Goal: Communication & Community: Answer question/provide support

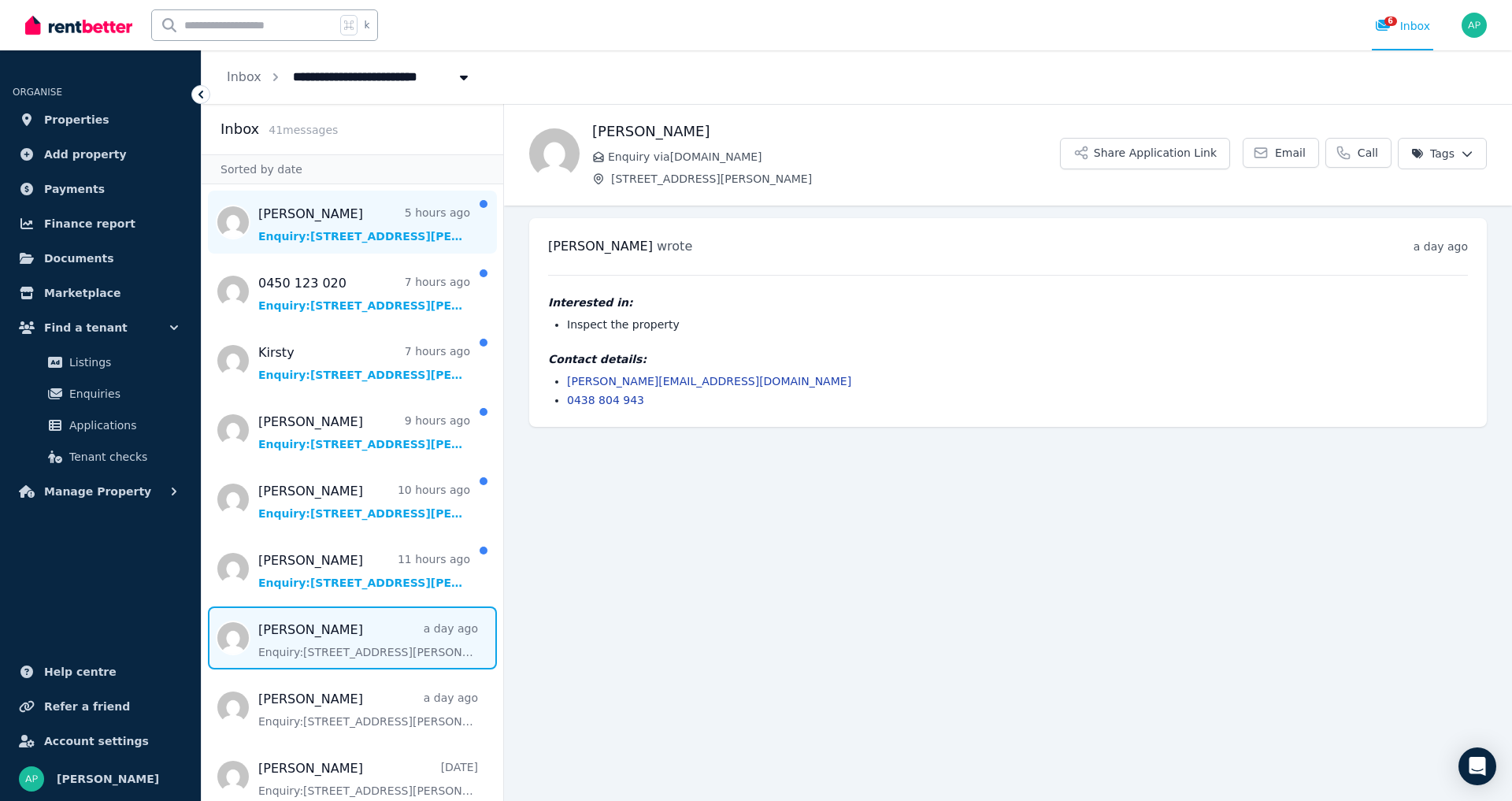
click at [341, 235] on span "Message list" at bounding box center [353, 222] width 301 height 63
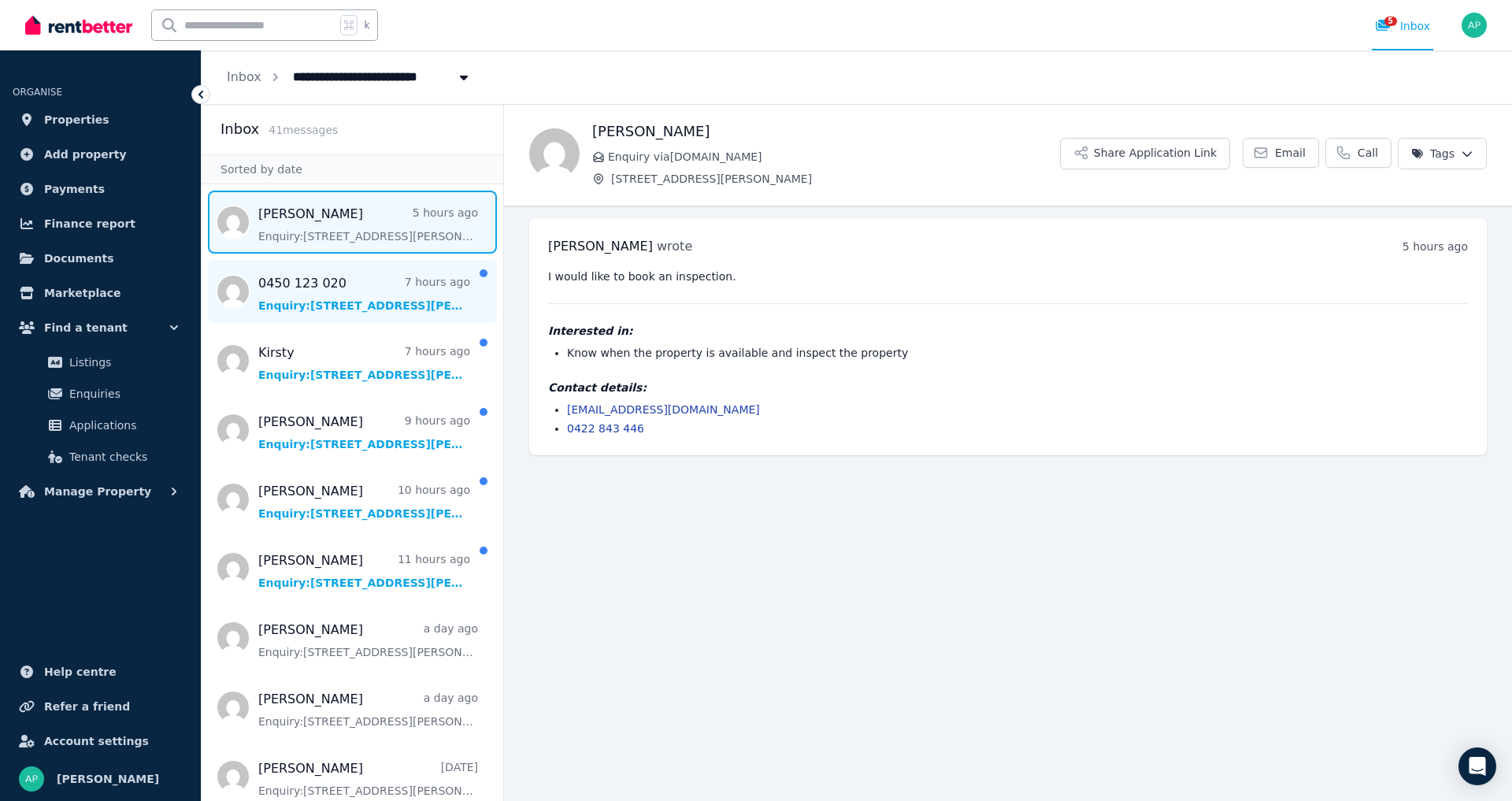
click at [380, 308] on span "Message list" at bounding box center [353, 291] width 301 height 63
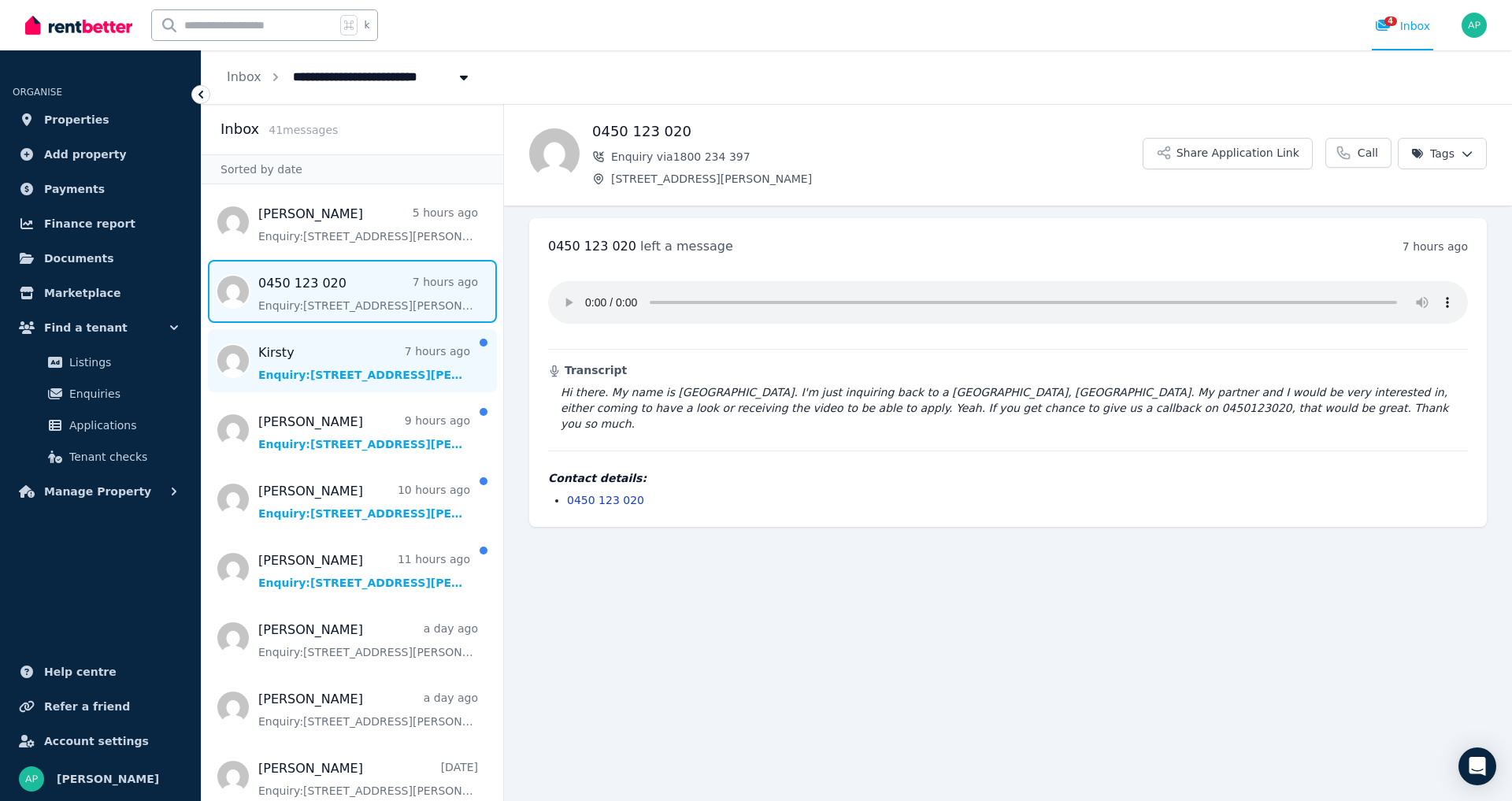
click at [343, 377] on span "Message list" at bounding box center [353, 361] width 301 height 63
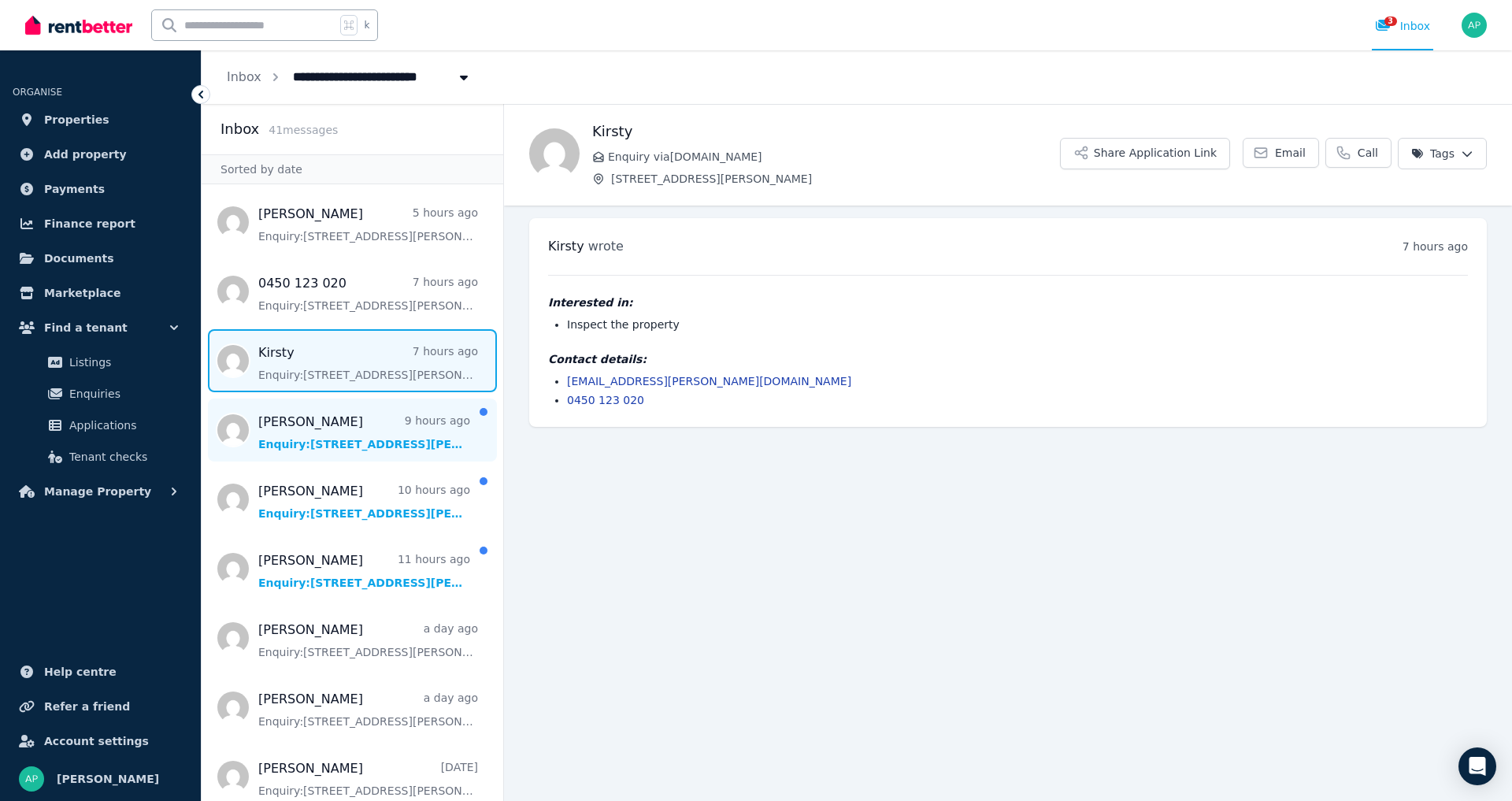
click at [327, 447] on span "Message list" at bounding box center [353, 430] width 301 height 63
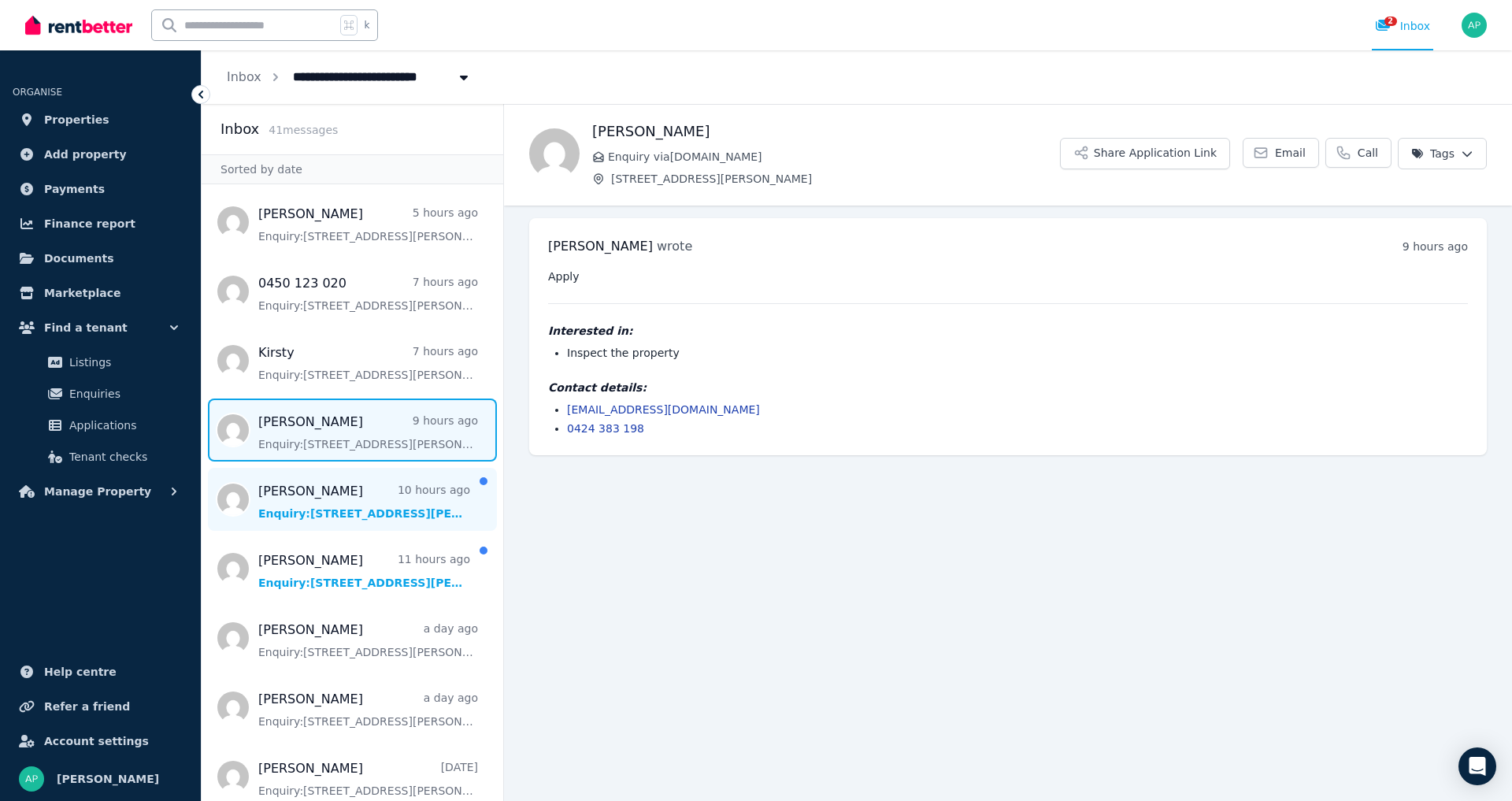
click at [337, 531] on span "Message list" at bounding box center [353, 499] width 301 height 63
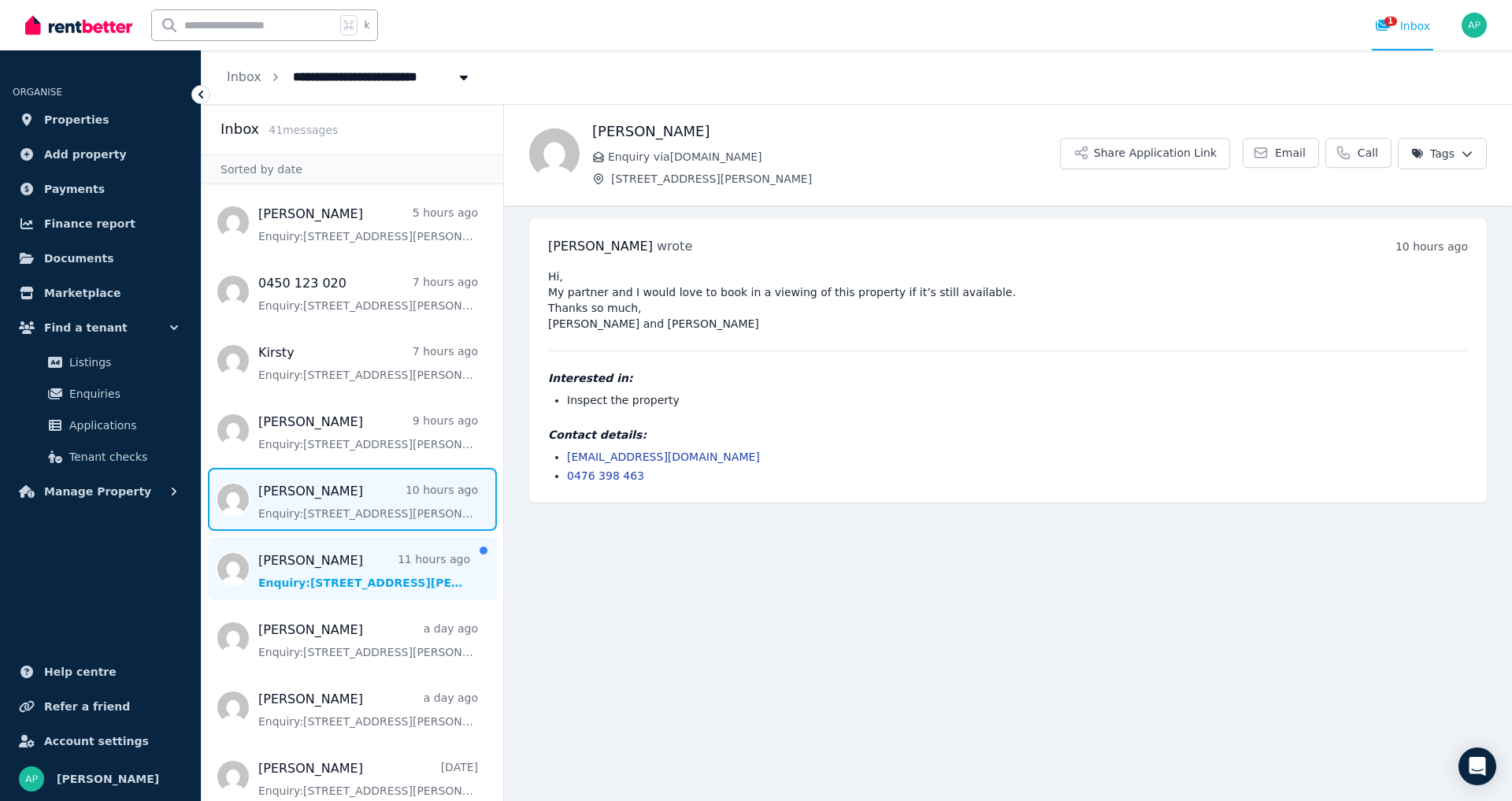
click at [378, 600] on span "Message list" at bounding box center [353, 568] width 301 height 63
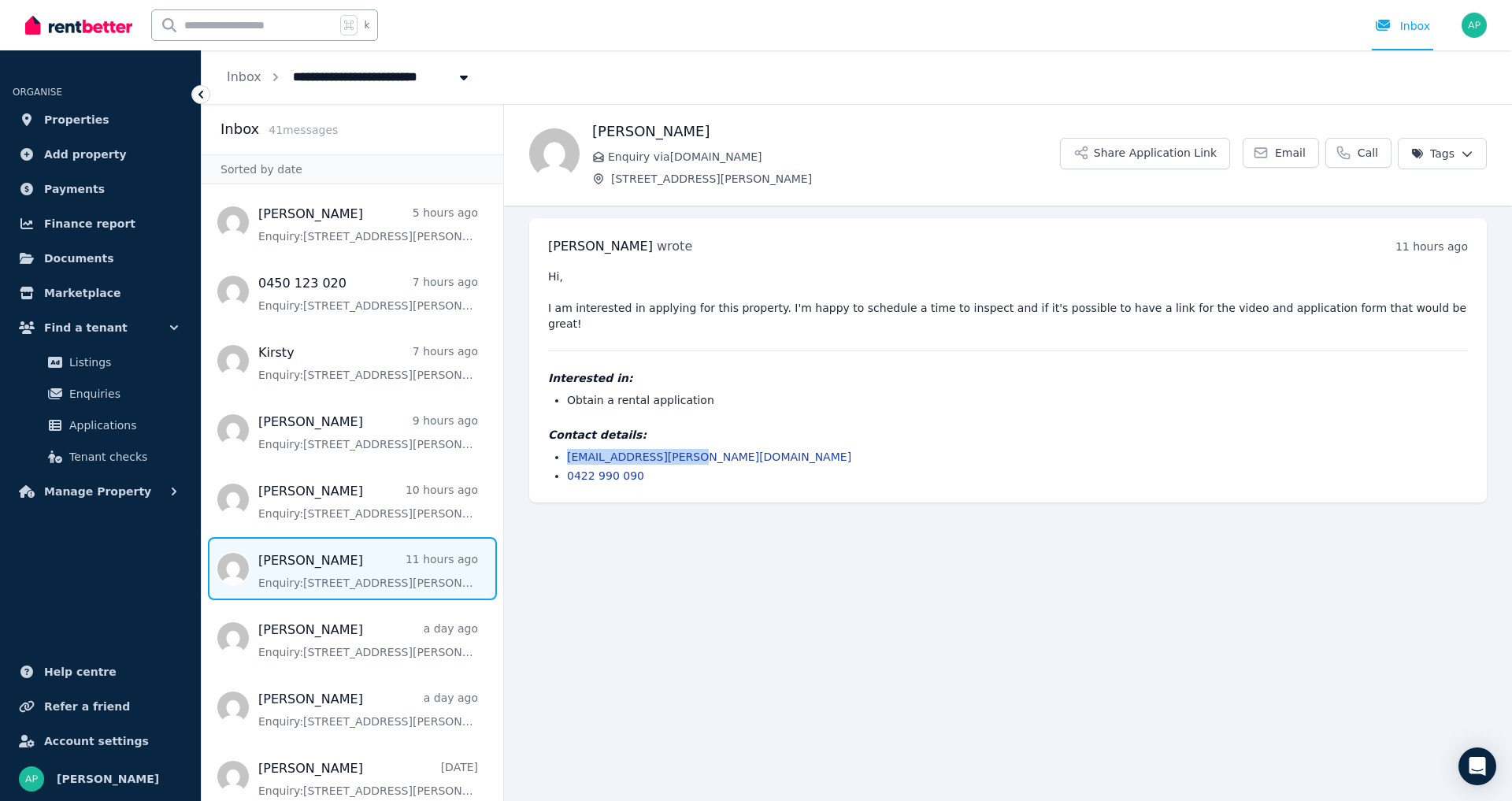
drag, startPoint x: 696, startPoint y: 439, endPoint x: 563, endPoint y: 439, distance: 133.0
click at [563, 449] on ul "alara.areli@gmail.com 0422 990 090" at bounding box center [1009, 466] width 920 height 35
click at [810, 548] on main "Back Alara Areli Enquiry via RealEstate.com.au 2A Sansom Street, Bangalow Share…" at bounding box center [1009, 452] width 1009 height 697
drag, startPoint x: 699, startPoint y: 445, endPoint x: 570, endPoint y: 435, distance: 129.4
click at [570, 449] on li "alara.areli@gmail.com" at bounding box center [1017, 457] width 901 height 16
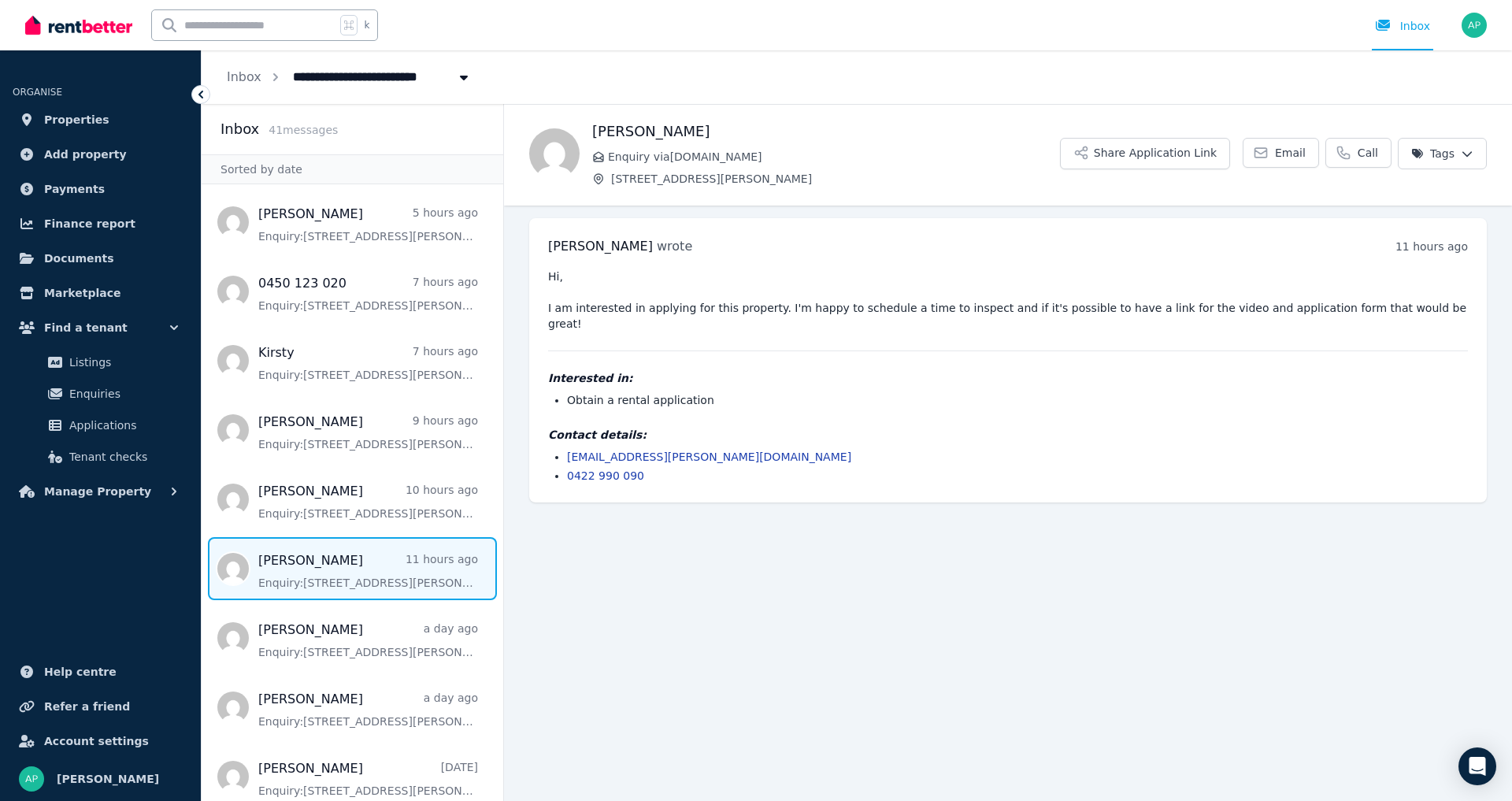
click at [562, 449] on ul "alara.areli@gmail.com 0422 990 090" at bounding box center [1009, 466] width 920 height 35
drag, startPoint x: 565, startPoint y: 439, endPoint x: 676, endPoint y: 447, distance: 111.3
click at [678, 449] on ul "alara.areli@gmail.com 0422 990 090" at bounding box center [1009, 466] width 920 height 35
click at [658, 584] on main "Back Alara Areli Enquiry via RealEstate.com.au 2A Sansom Street, Bangalow Share…" at bounding box center [1009, 452] width 1009 height 697
click at [358, 531] on span "Message list" at bounding box center [353, 499] width 301 height 63
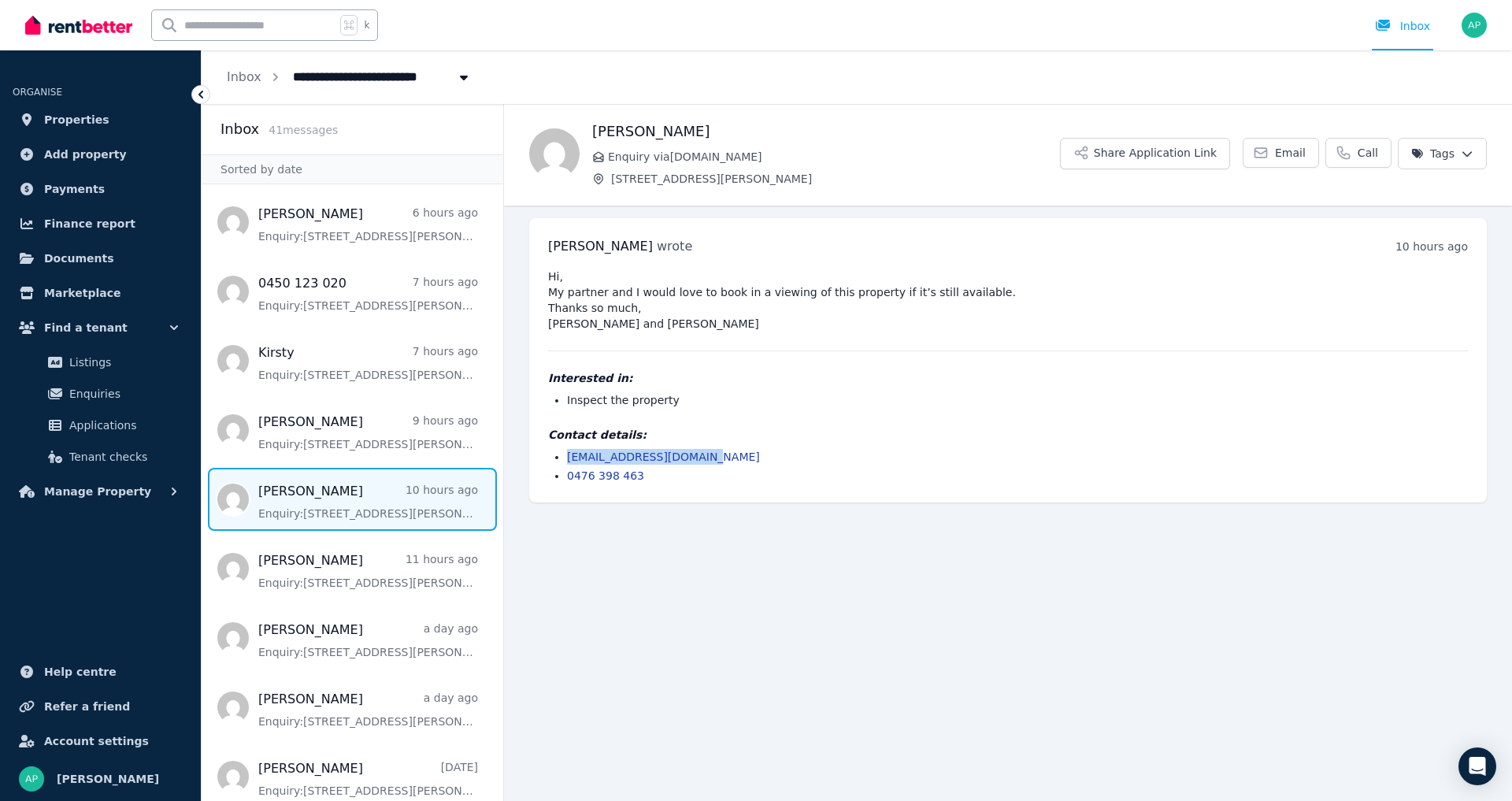
drag, startPoint x: 705, startPoint y: 455, endPoint x: 565, endPoint y: 458, distance: 140.0
click at [565, 458] on ul "aliceashurst3@gmail.com 0476 398 463" at bounding box center [1009, 466] width 920 height 35
click at [351, 447] on span "Message list" at bounding box center [353, 430] width 301 height 63
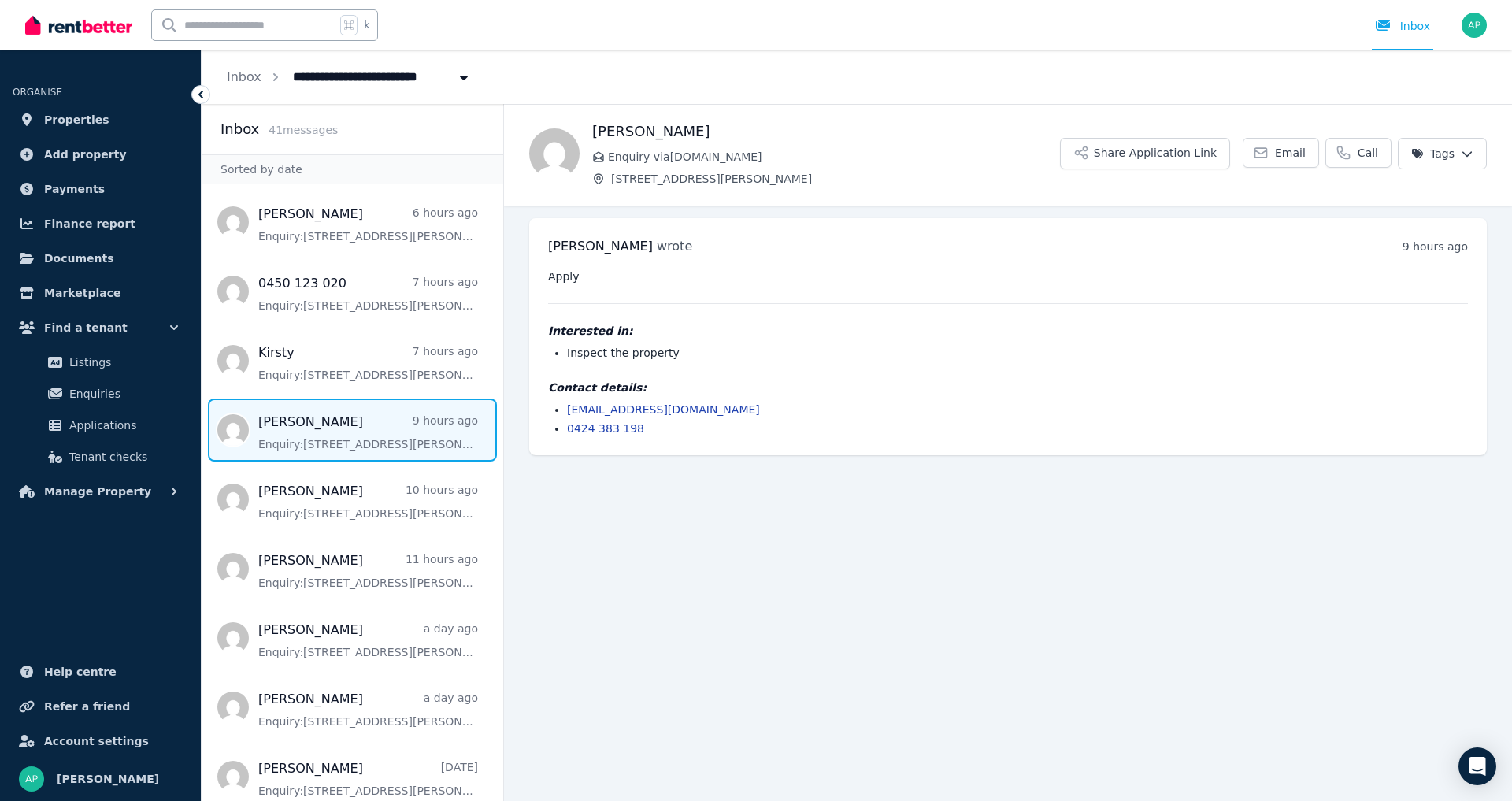
drag, startPoint x: 745, startPoint y: 410, endPoint x: 563, endPoint y: 409, distance: 182.0
click at [563, 409] on ul "charlotteapples@hotmail.co.uk 0424 383 198" at bounding box center [1009, 418] width 920 height 35
click at [357, 374] on span "Message list" at bounding box center [353, 361] width 301 height 63
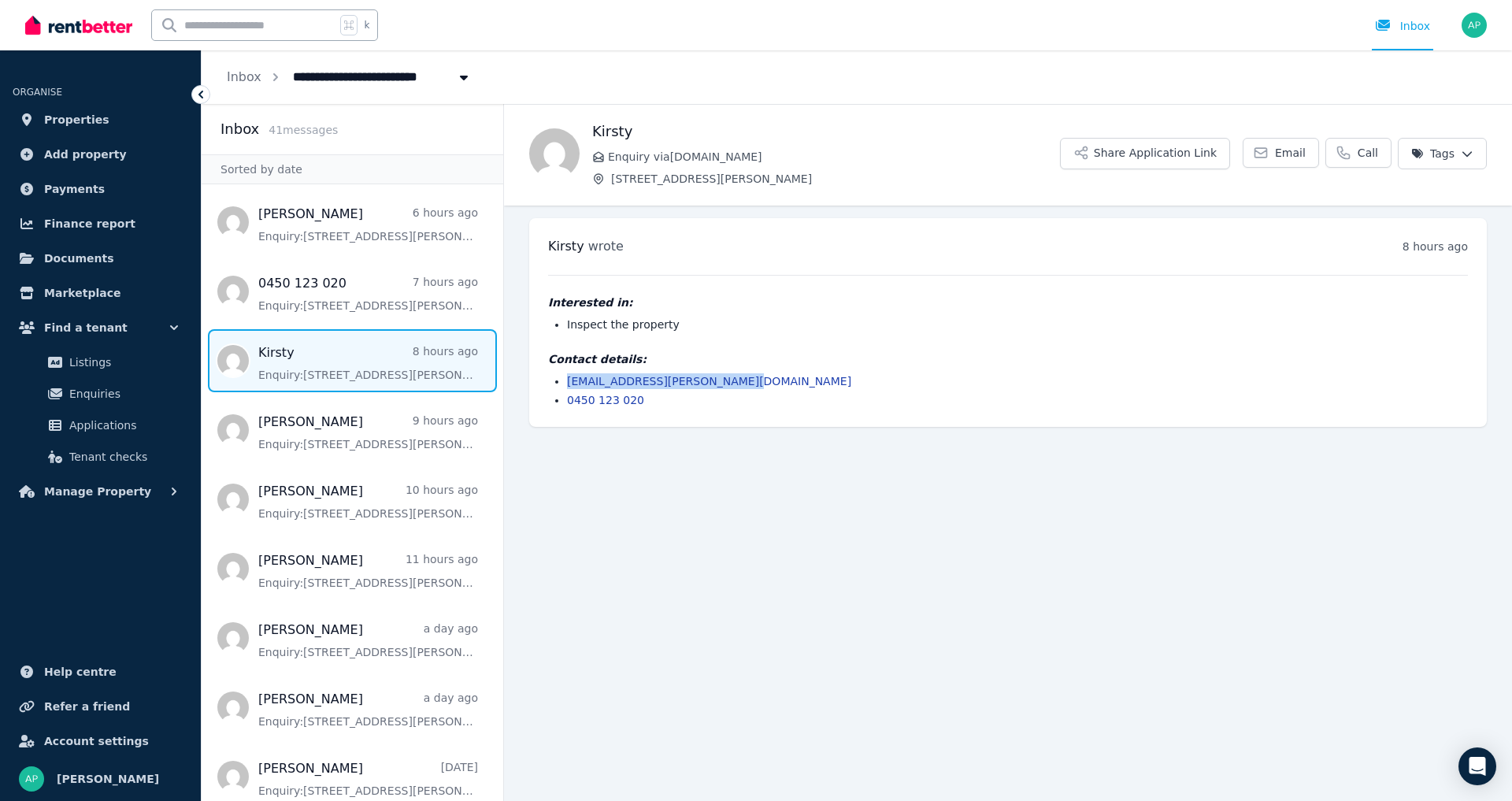
drag, startPoint x: 748, startPoint y: 377, endPoint x: 565, endPoint y: 382, distance: 183.1
click at [565, 382] on ul "kirsty.ann.fleming1@gmail.com 0450 123 020" at bounding box center [1009, 390] width 920 height 35
click at [310, 294] on span "Message list" at bounding box center [353, 291] width 301 height 63
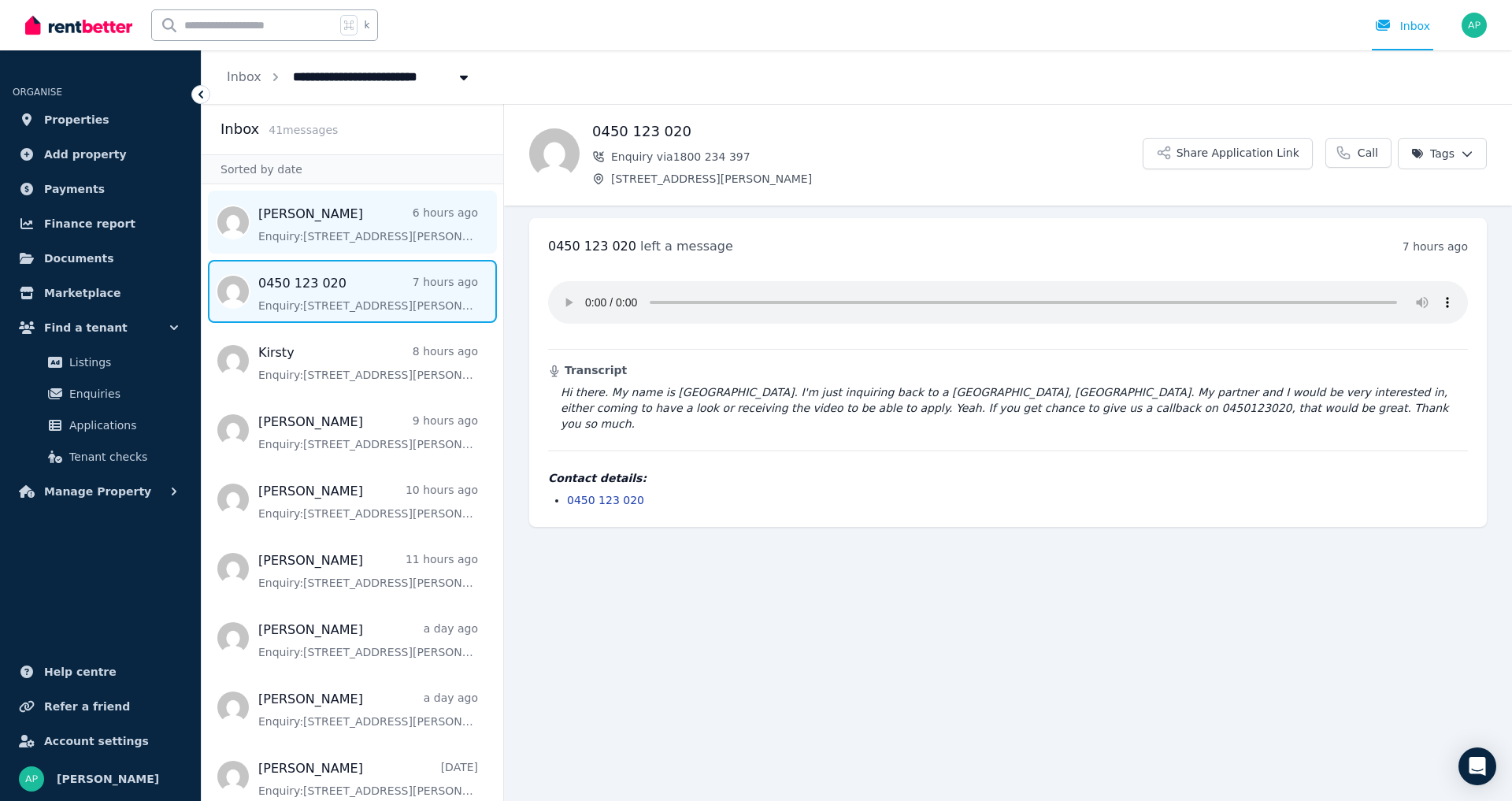
click at [338, 237] on span "Message list" at bounding box center [353, 222] width 301 height 63
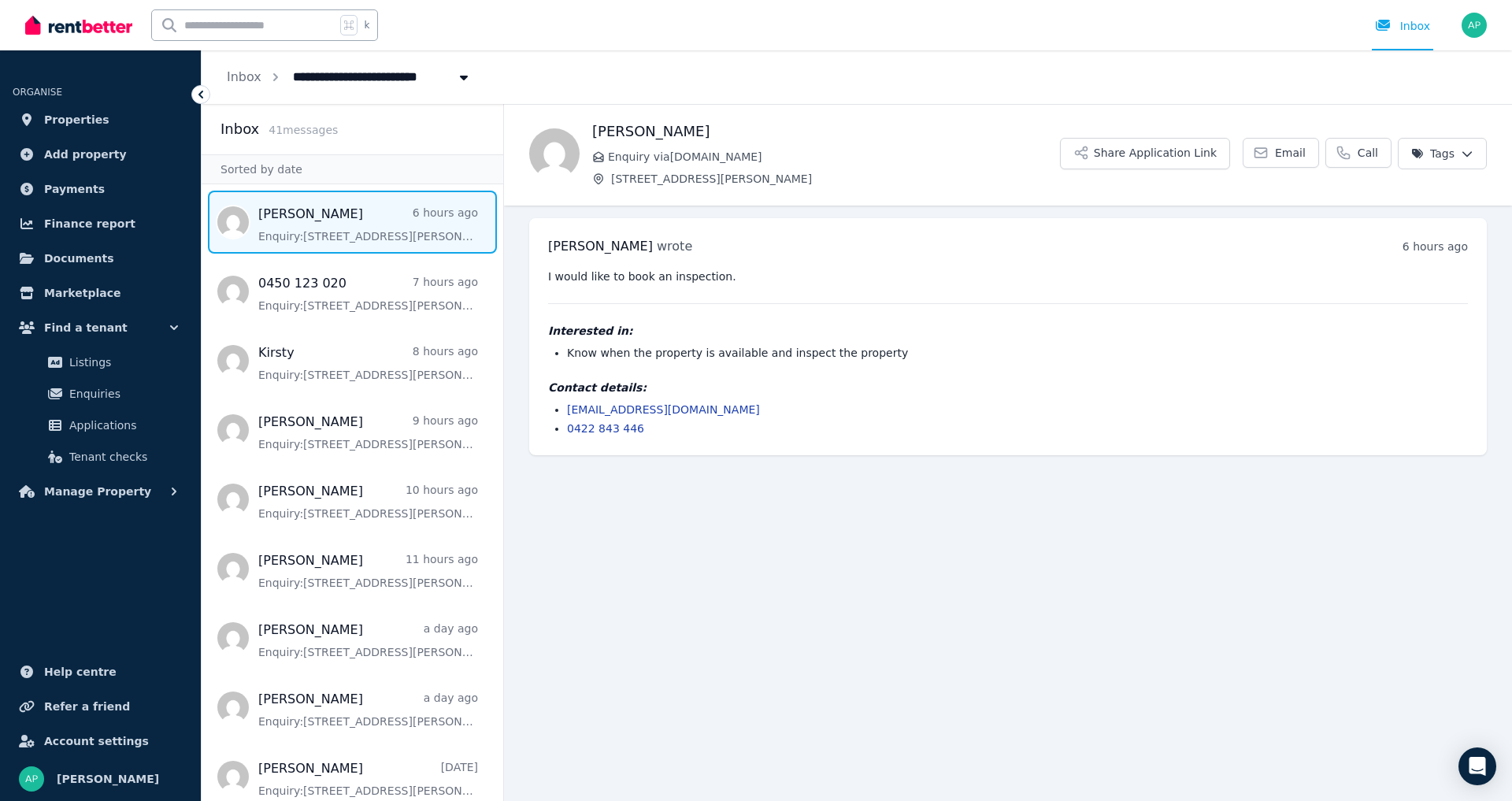
drag, startPoint x: 756, startPoint y: 407, endPoint x: 563, endPoint y: 409, distance: 193.0
click at [563, 409] on ul "keenenleehoedemaker@gmail.com 0422 843 446" at bounding box center [1009, 418] width 920 height 35
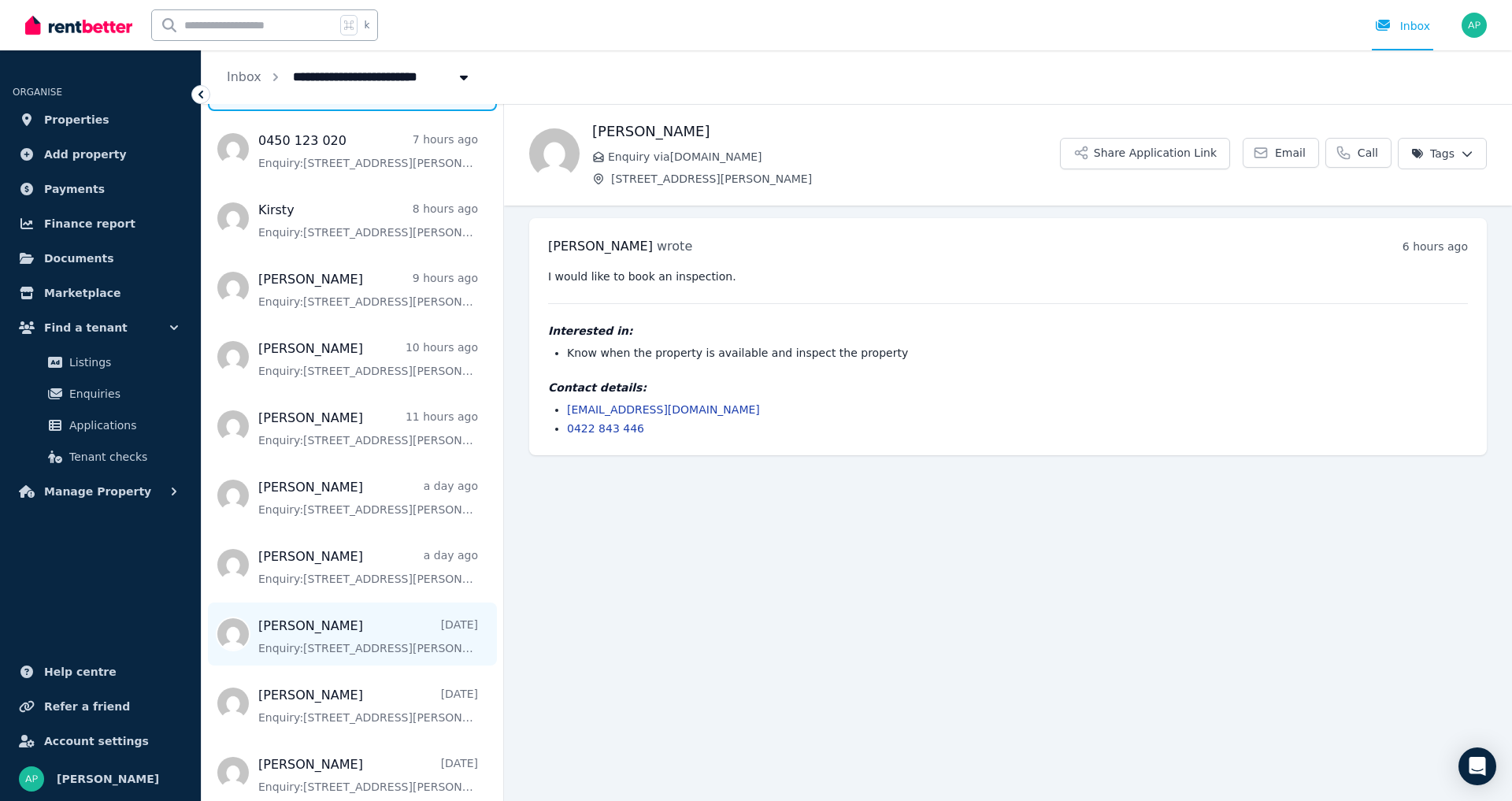
scroll to position [176, 0]
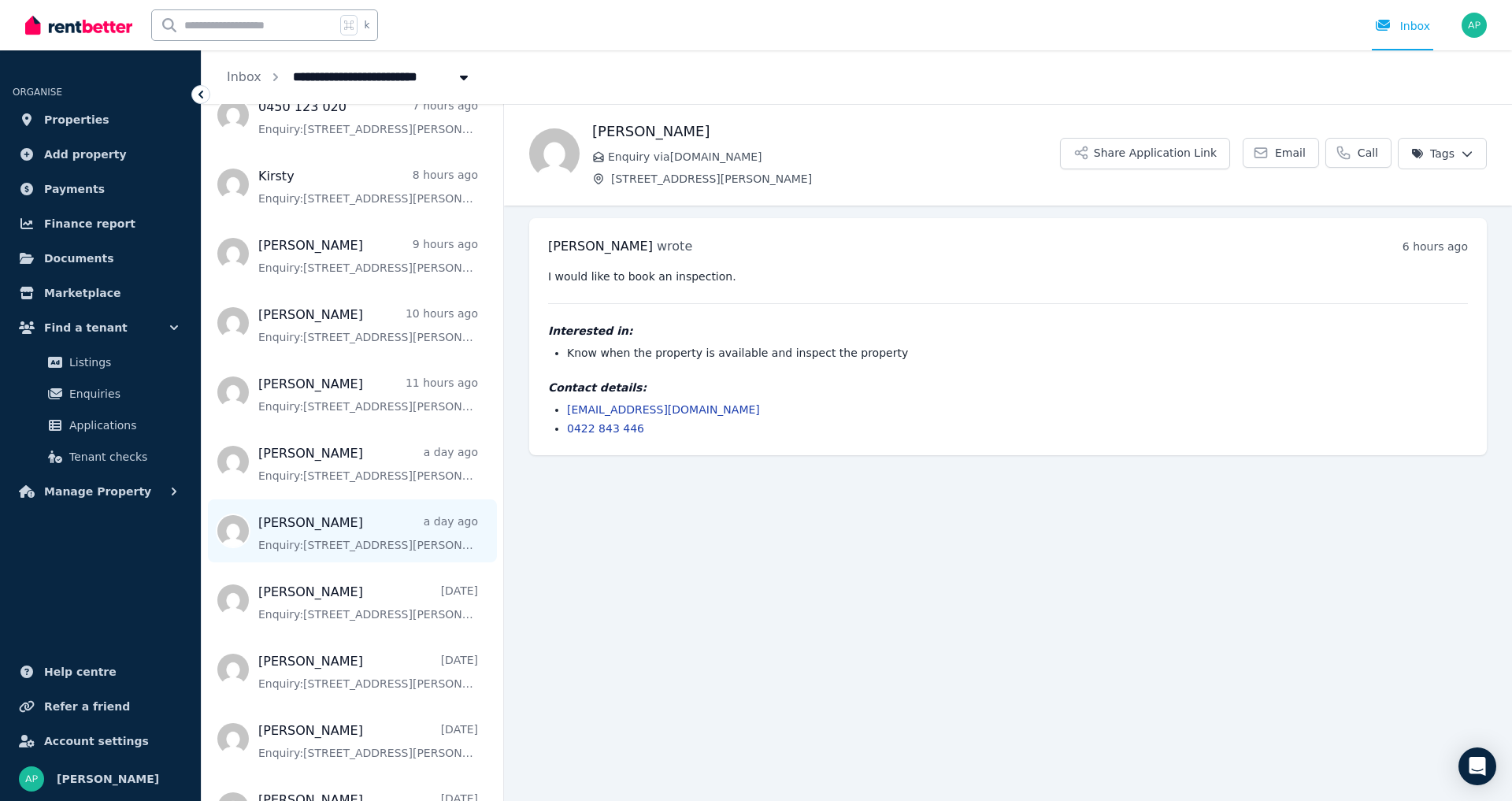
click at [343, 560] on span "Message list" at bounding box center [353, 530] width 301 height 63
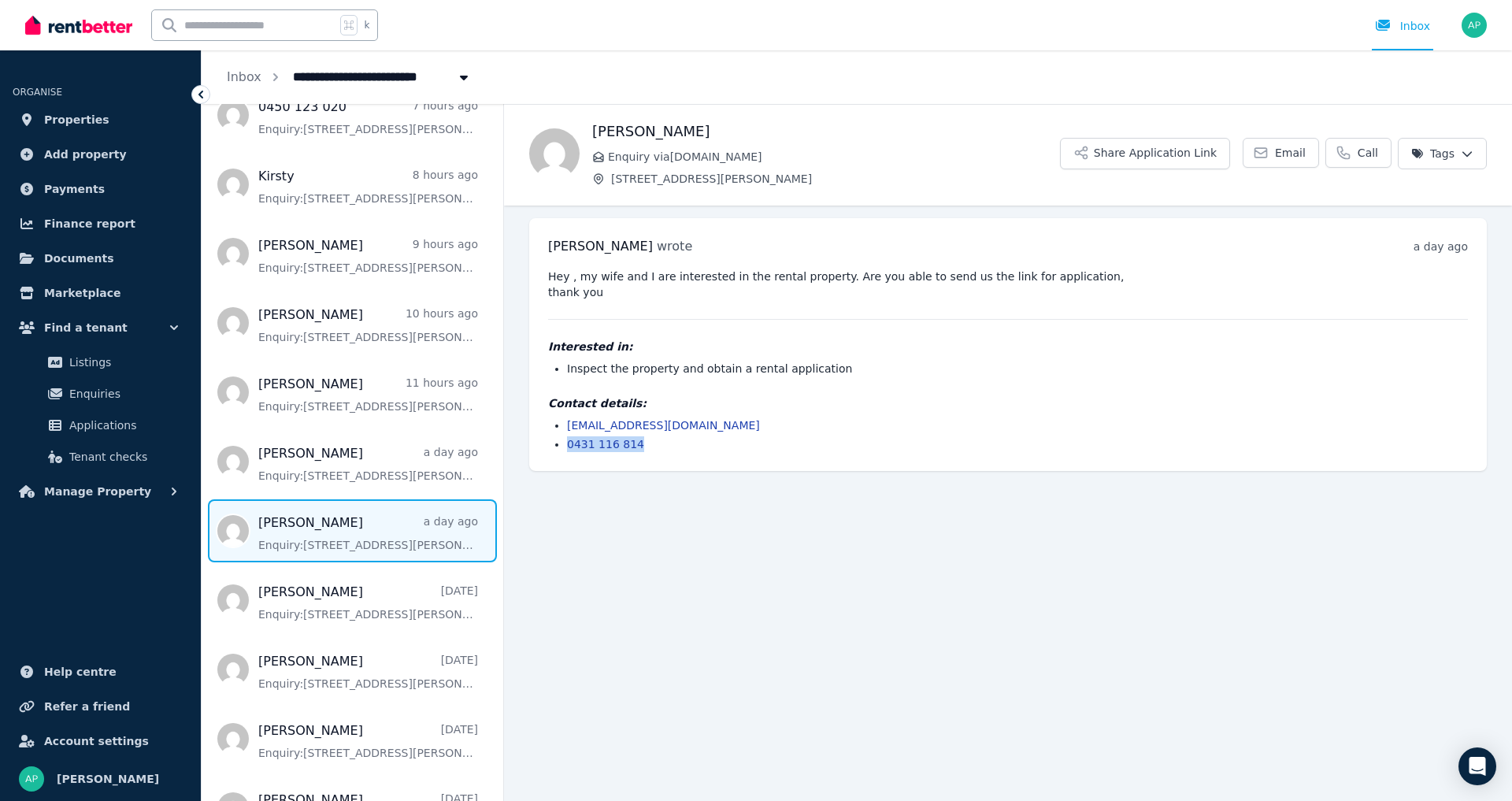
drag, startPoint x: 635, startPoint y: 444, endPoint x: 567, endPoint y: 446, distance: 68.0
click at [567, 446] on li "0431 116 814" at bounding box center [1017, 444] width 901 height 16
